Goal: Navigation & Orientation: Find specific page/section

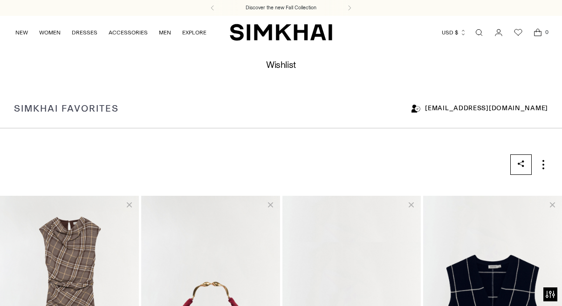
scroll to position [273, 0]
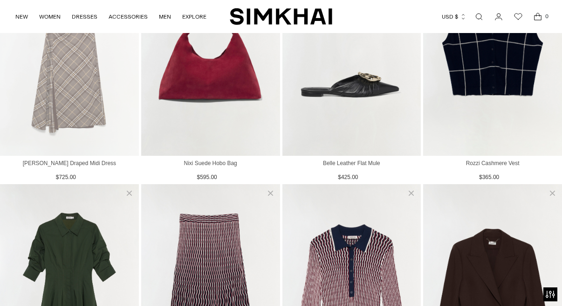
click at [68, 81] on img "View Burke Draped Midi Dress" at bounding box center [69, 39] width 139 height 233
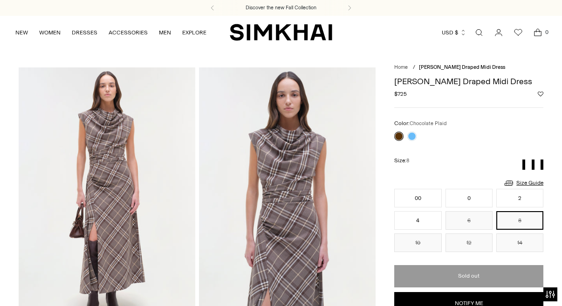
click at [516, 31] on icon "Wishlist" at bounding box center [517, 32] width 11 height 11
